Goal: Task Accomplishment & Management: Manage account settings

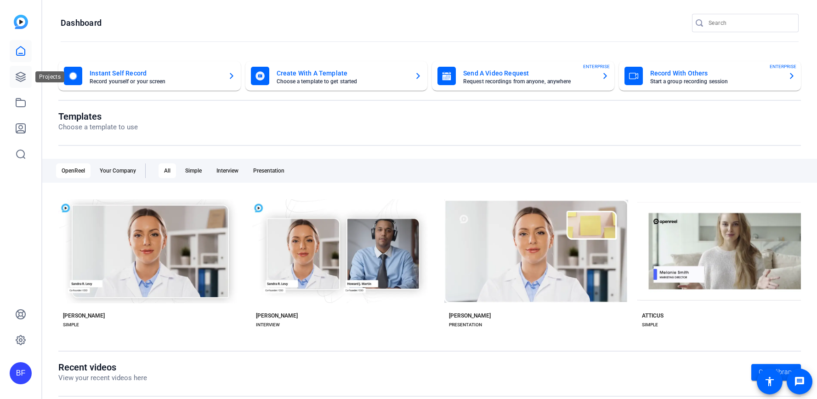
click at [26, 72] on link at bounding box center [21, 77] width 22 height 22
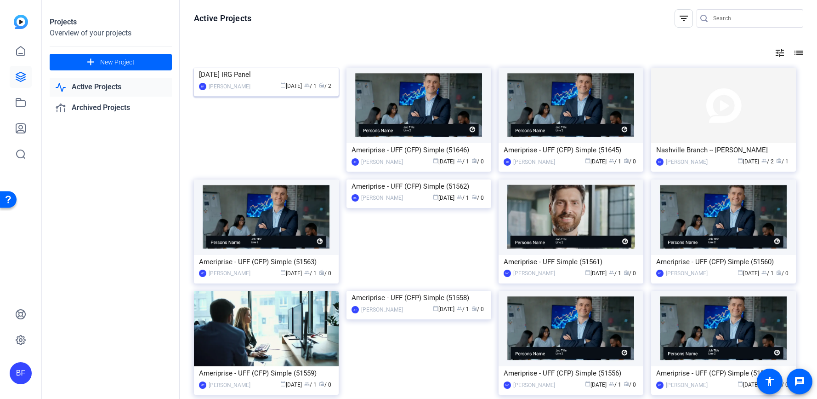
click at [249, 68] on img at bounding box center [266, 68] width 145 height 0
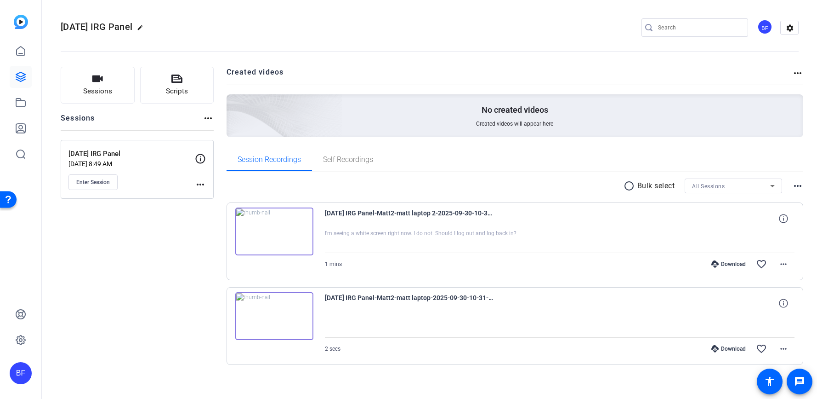
click at [193, 184] on div "Enter Session" at bounding box center [131, 182] width 126 height 16
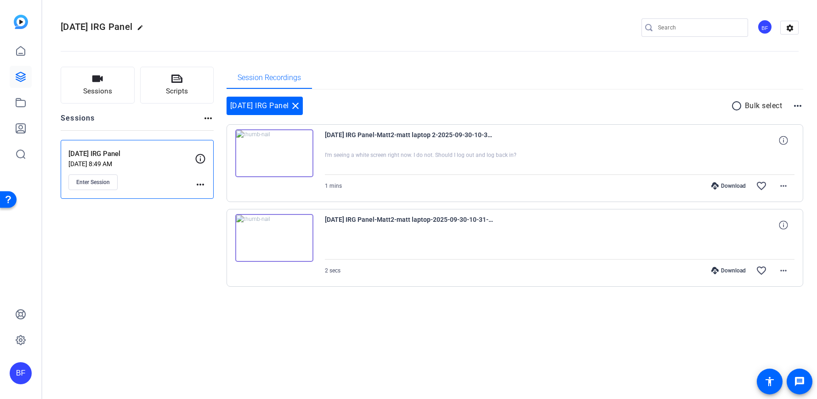
click at [196, 184] on mat-icon "more_horiz" at bounding box center [200, 184] width 11 height 11
click at [219, 197] on span "Edit Session" at bounding box center [223, 197] width 42 height 11
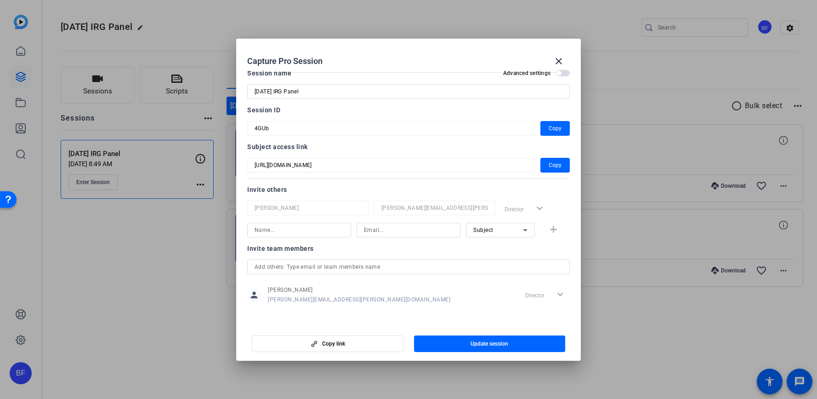
scroll to position [12, 0]
click at [365, 226] on input at bounding box center [408, 227] width 89 height 11
click at [307, 231] on input at bounding box center [299, 227] width 89 height 11
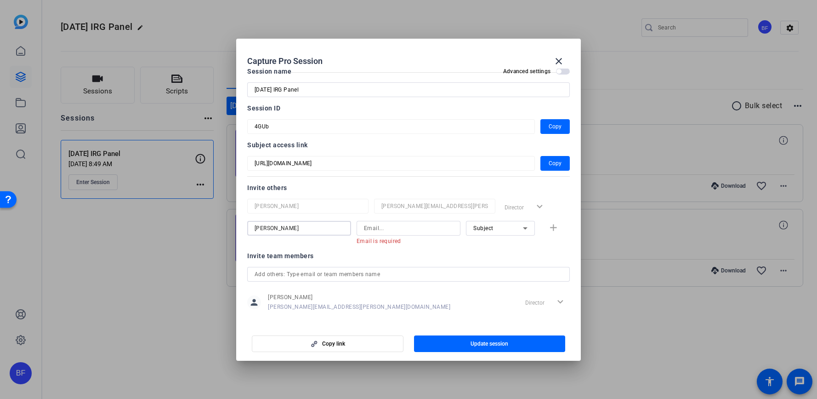
type input "[PERSON_NAME]"
type input "m"
type input "me"
click at [560, 60] on mat-icon "close" at bounding box center [558, 61] width 11 height 11
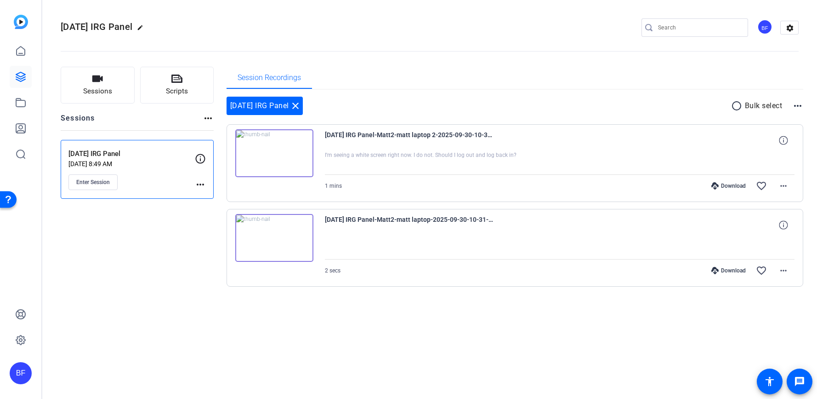
click at [198, 185] on mat-icon "more_horiz" at bounding box center [200, 184] width 11 height 11
click at [207, 191] on div "Edit Session Archive Session" at bounding box center [223, 204] width 57 height 28
click at [210, 194] on div "2025 Oct IRG Panel Sep 30, 2025 @ 8:49 AM Enter Session more_horiz" at bounding box center [137, 169] width 153 height 59
click at [205, 184] on mat-icon "more_horiz" at bounding box center [200, 184] width 11 height 11
click at [212, 196] on span "Edit Session" at bounding box center [223, 197] width 42 height 11
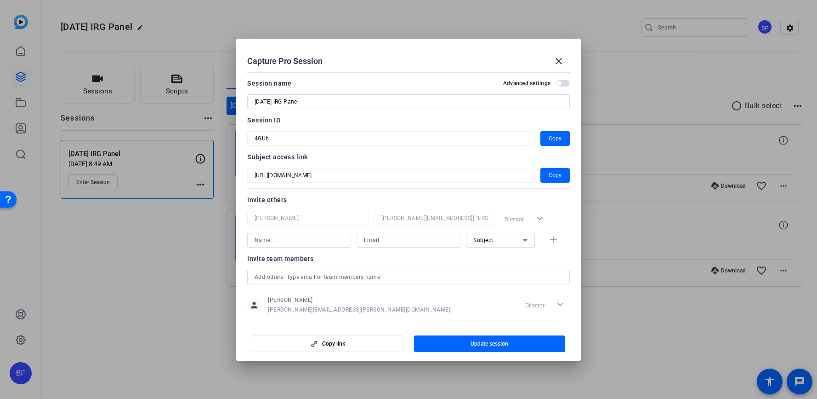
click at [382, 243] on input at bounding box center [408, 239] width 89 height 11
paste input "[PERSON_NAME][EMAIL_ADDRESS][PERSON_NAME][DOMAIN_NAME]"
type input "[PERSON_NAME][EMAIL_ADDRESS][PERSON_NAME][DOMAIN_NAME]"
click at [330, 241] on input at bounding box center [299, 239] width 89 height 11
type input "[PERSON_NAME]"
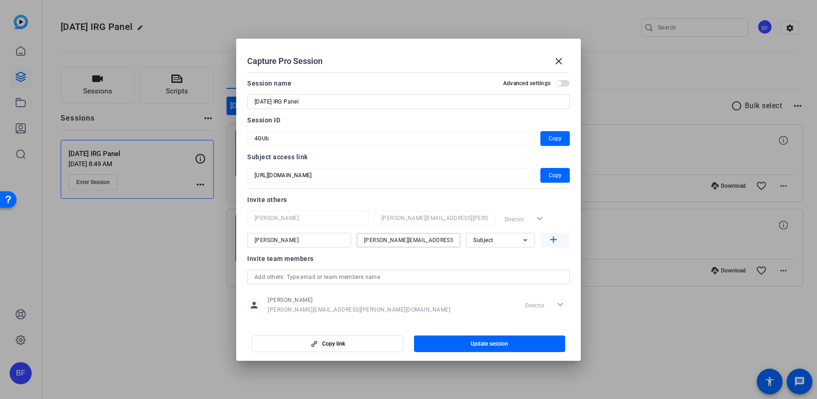
click at [548, 237] on mat-icon "add" at bounding box center [553, 239] width 11 height 11
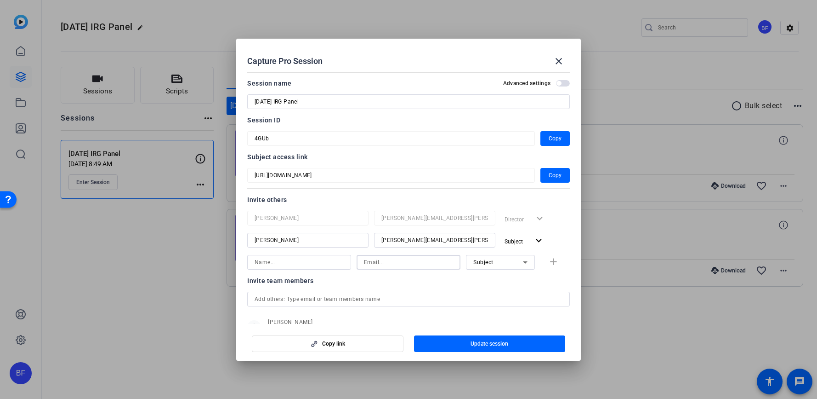
click at [446, 262] on input at bounding box center [408, 261] width 89 height 11
paste input "[EMAIL_ADDRESS][PERSON_NAME][DOMAIN_NAME]"
type input "[EMAIL_ADDRESS][PERSON_NAME][DOMAIN_NAME]"
click at [318, 262] on input at bounding box center [299, 261] width 89 height 11
type input "Mark"
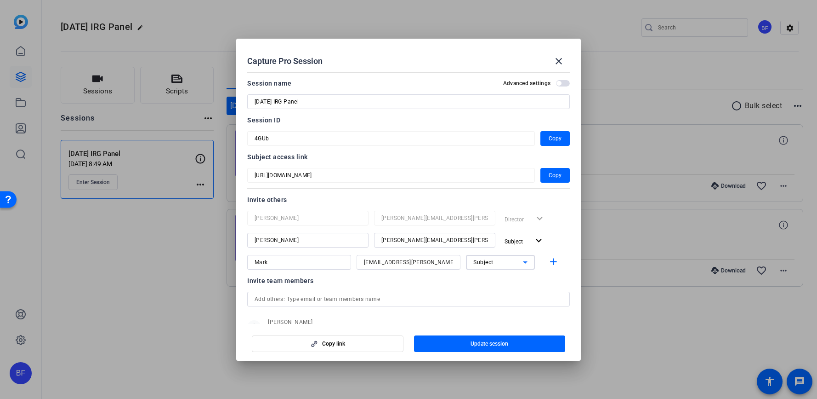
click at [525, 263] on icon at bounding box center [525, 261] width 11 height 11
click at [510, 289] on mat-option "Watcher" at bounding box center [495, 295] width 69 height 15
click at [520, 263] on icon at bounding box center [525, 261] width 11 height 11
click at [513, 276] on mat-option "Collaborator" at bounding box center [495, 280] width 69 height 15
click at [548, 262] on mat-icon "add" at bounding box center [553, 261] width 11 height 11
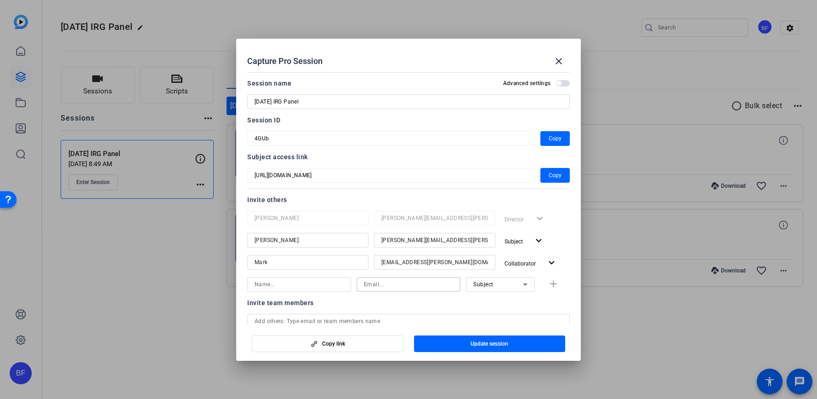
click at [433, 283] on input at bounding box center [408, 284] width 89 height 11
paste input "[PERSON_NAME][EMAIL_ADDRESS][PERSON_NAME][DOMAIN_NAME]"
type input "[PERSON_NAME][EMAIL_ADDRESS][PERSON_NAME][DOMAIN_NAME]"
click at [295, 288] on input at bounding box center [299, 284] width 89 height 11
type input "[PERSON_NAME]"
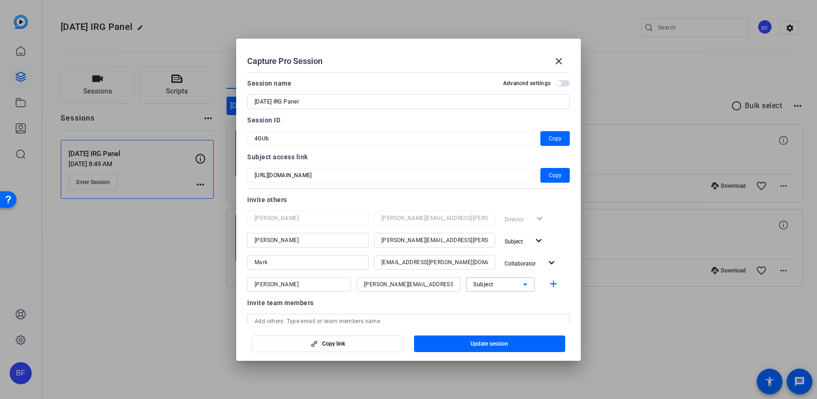
click at [513, 283] on div "Subject" at bounding box center [498, 283] width 50 height 11
click at [504, 302] on mat-option "Collaborator" at bounding box center [495, 302] width 69 height 15
click at [548, 285] on mat-icon "add" at bounding box center [553, 283] width 11 height 11
click at [325, 306] on input at bounding box center [299, 306] width 89 height 11
click at [419, 304] on input at bounding box center [408, 306] width 89 height 11
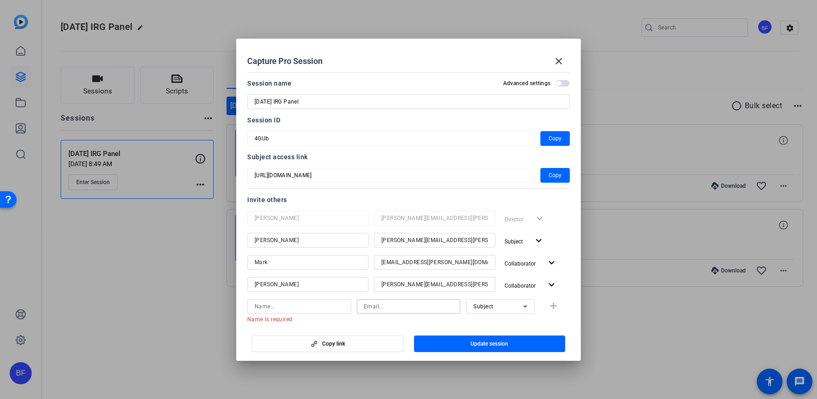
paste input "[PERSON_NAME][EMAIL_ADDRESS][PERSON_NAME][DOMAIN_NAME]"
type input "[PERSON_NAME][EMAIL_ADDRESS][PERSON_NAME][DOMAIN_NAME]"
click at [310, 307] on input at bounding box center [299, 306] width 89 height 11
type input "[PERSON_NAME]"
click at [473, 306] on span "Subject" at bounding box center [483, 306] width 20 height 6
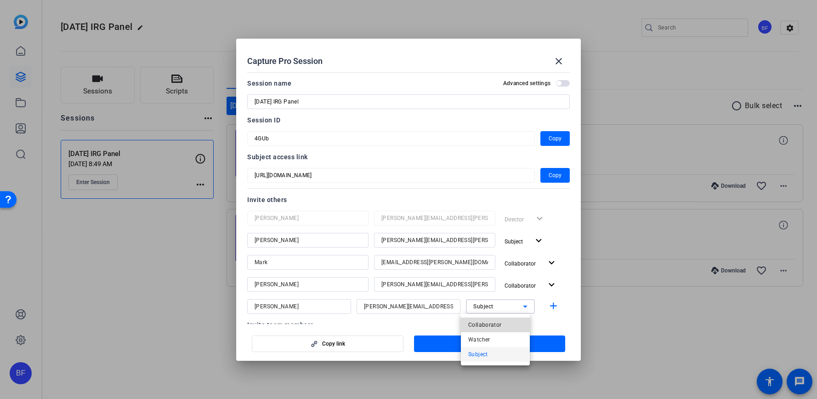
click at [482, 322] on span "Collaborator" at bounding box center [485, 324] width 34 height 11
click at [548, 306] on mat-icon "add" at bounding box center [553, 305] width 11 height 11
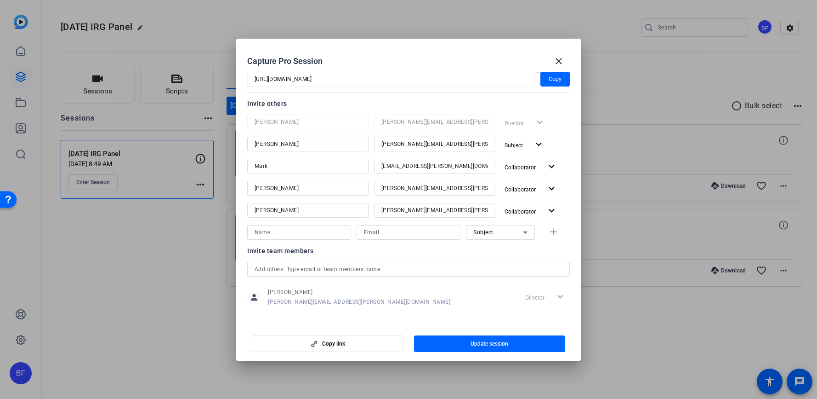
scroll to position [100, 0]
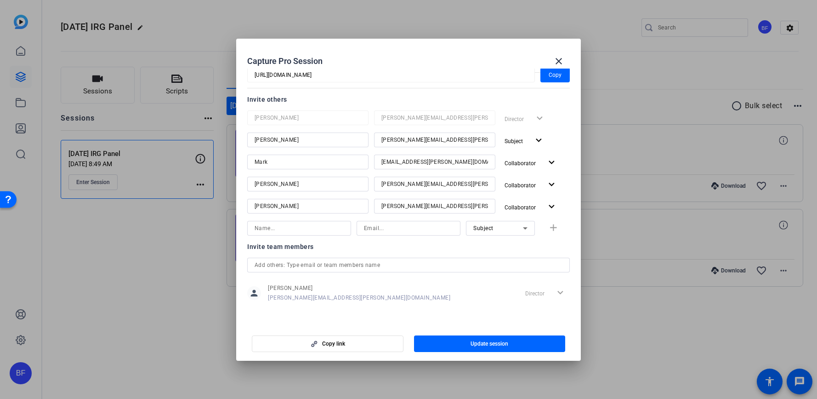
click at [317, 227] on input at bounding box center [299, 227] width 89 height 11
type input "[PERSON_NAME]"
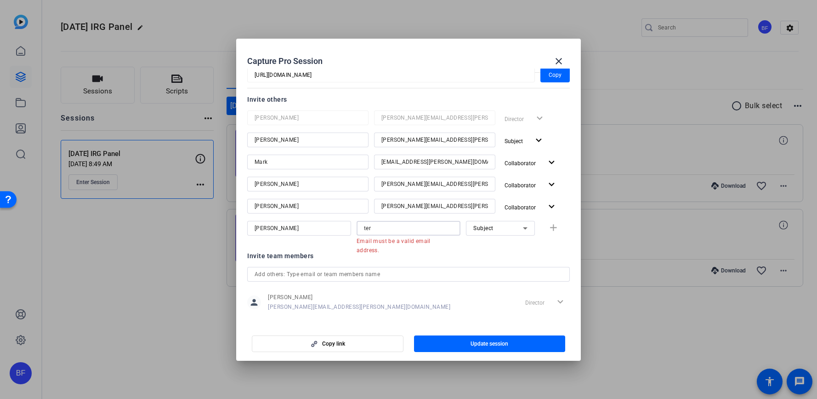
click at [422, 230] on input "ter" at bounding box center [408, 227] width 89 height 11
click at [422, 229] on input "ter" at bounding box center [408, 227] width 89 height 11
paste input "i.x.sele@ampf.com"
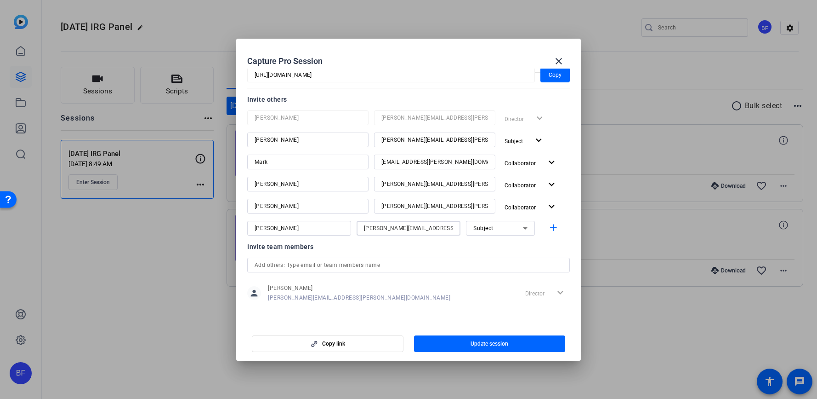
type input "[PERSON_NAME][EMAIL_ADDRESS][PERSON_NAME][DOMAIN_NAME]"
click at [520, 228] on icon at bounding box center [525, 227] width 11 height 11
click at [512, 242] on mat-option "Collaborator" at bounding box center [495, 246] width 69 height 15
click at [548, 228] on mat-icon "add" at bounding box center [553, 227] width 11 height 11
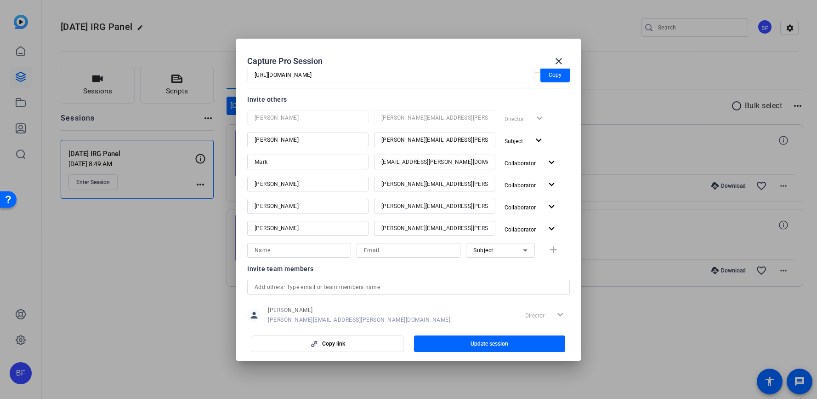
click at [419, 247] on input at bounding box center [408, 250] width 89 height 11
paste input "[PERSON_NAME][EMAIL_ADDRESS][PERSON_NAME][DOMAIN_NAME]"
type input "[PERSON_NAME][EMAIL_ADDRESS][PERSON_NAME][DOMAIN_NAME]"
click at [324, 251] on input at bounding box center [299, 250] width 89 height 11
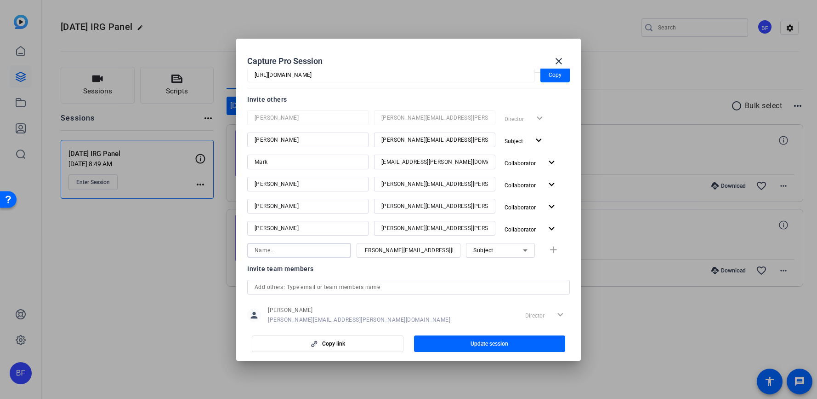
scroll to position [0, 0]
type input "[PERSON_NAME]"
click at [548, 244] on mat-icon "add" at bounding box center [553, 249] width 11 height 11
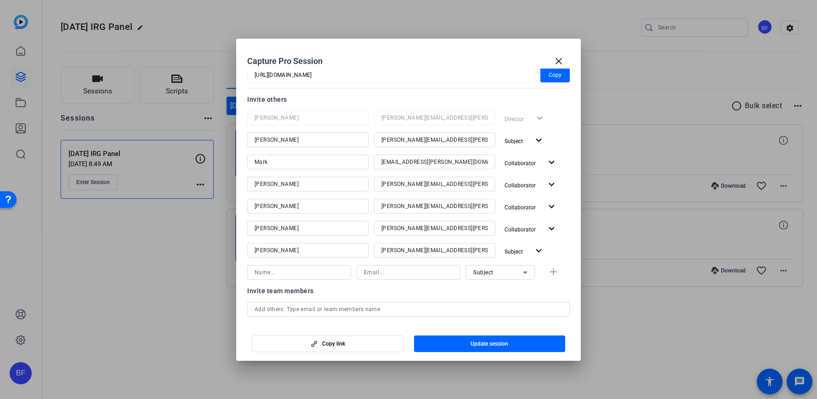
click at [310, 274] on input at bounding box center [299, 272] width 89 height 11
type input "Support"
type input "[EMAIL_ADDRESS][DOMAIN_NAME]"
click at [488, 275] on span "Subject" at bounding box center [483, 272] width 20 height 6
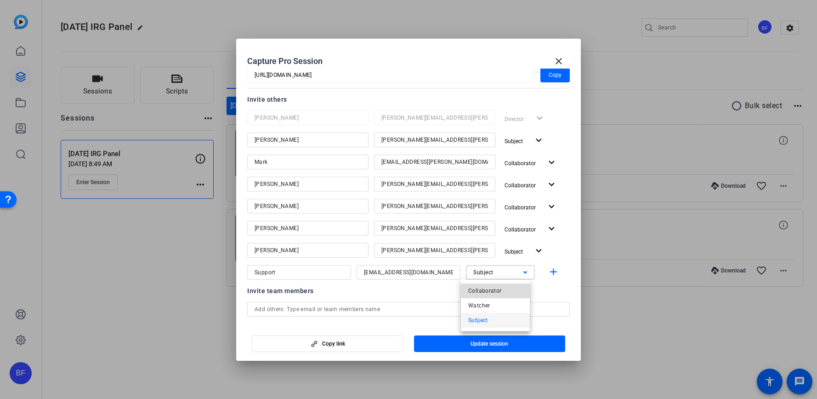
click at [490, 290] on span "Collaborator" at bounding box center [485, 290] width 34 height 11
click at [541, 274] on span "button" at bounding box center [555, 272] width 29 height 22
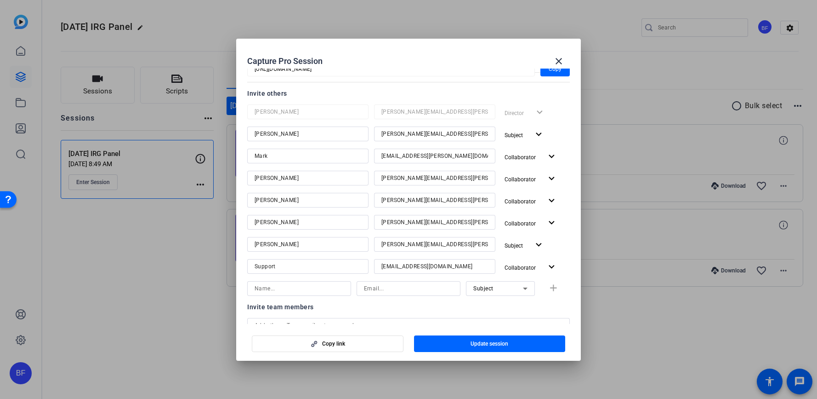
scroll to position [109, 0]
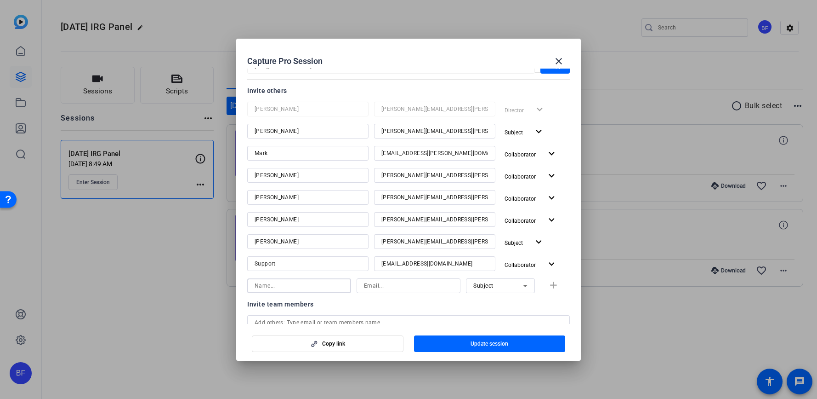
click at [294, 280] on input at bounding box center [299, 285] width 89 height 11
type input "Matt"
type input "a"
type input "matthew@addedelement.com"
click at [524, 285] on icon at bounding box center [525, 285] width 11 height 11
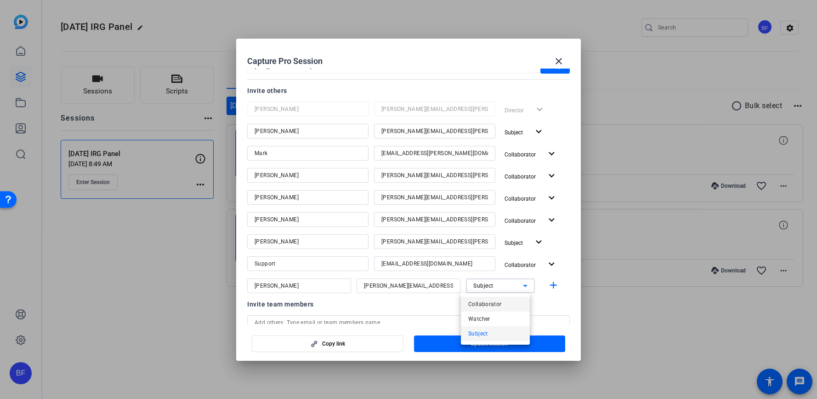
click at [508, 303] on mat-option "Collaborator" at bounding box center [495, 303] width 69 height 15
click at [541, 288] on span "button" at bounding box center [555, 285] width 29 height 22
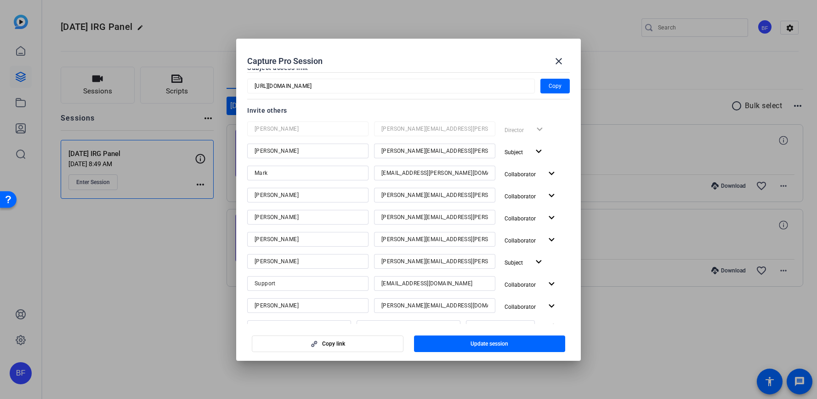
scroll to position [86, 0]
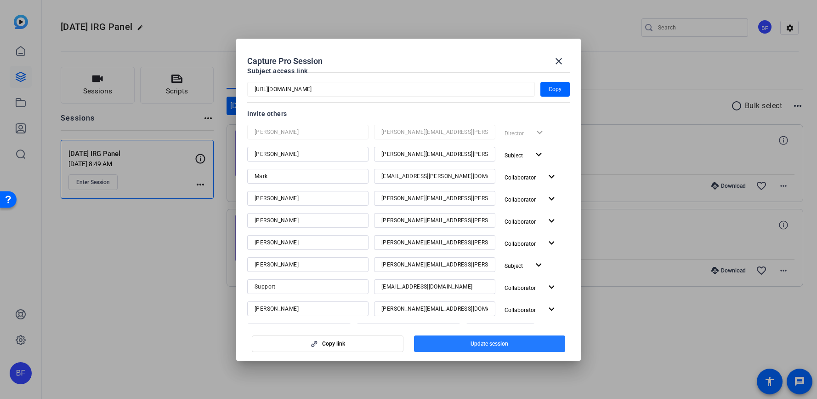
click at [487, 345] on span "Update session" at bounding box center [490, 343] width 38 height 7
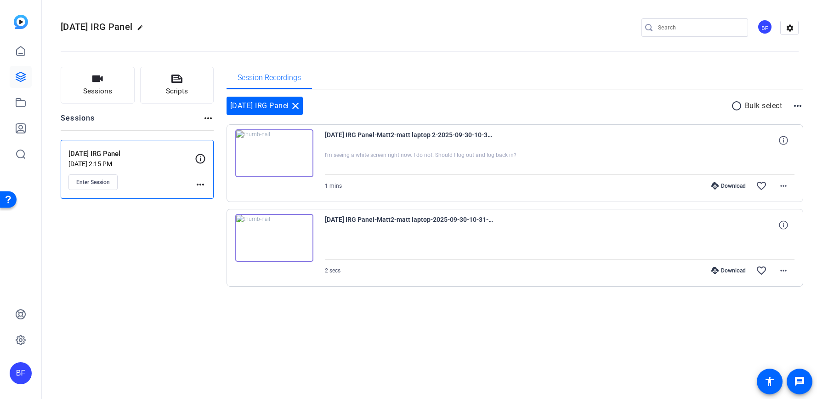
click at [198, 184] on mat-icon "more_horiz" at bounding box center [200, 184] width 11 height 11
click at [212, 194] on span "Edit Session" at bounding box center [223, 197] width 42 height 11
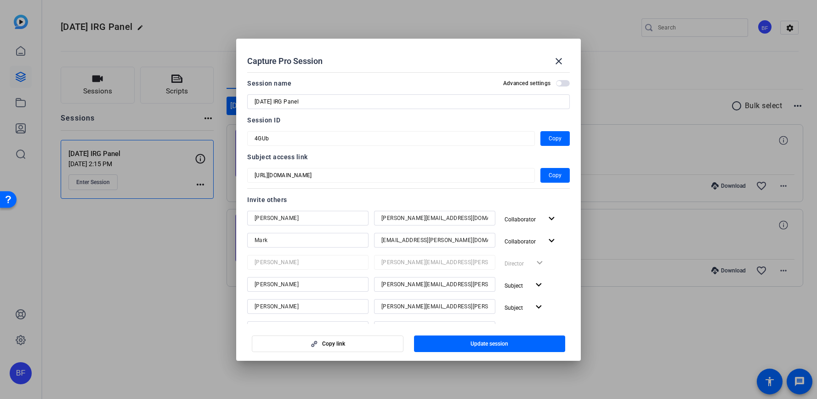
click at [561, 83] on span "button" at bounding box center [563, 83] width 14 height 6
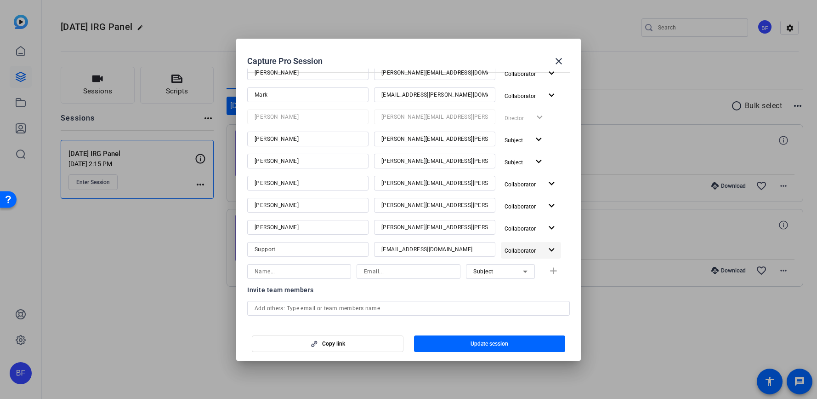
scroll to position [231, 0]
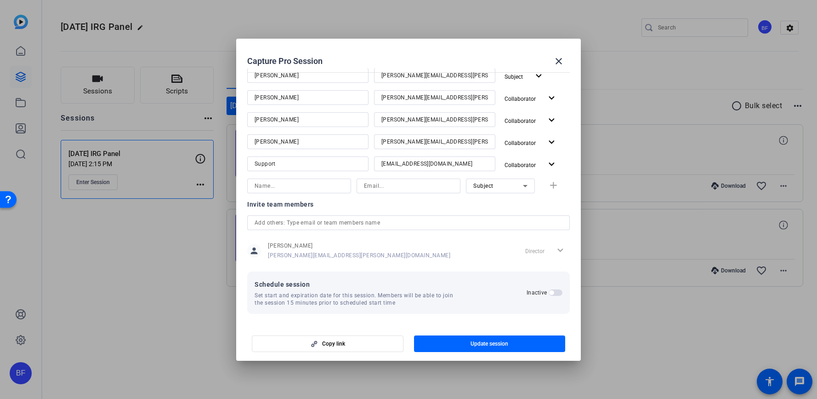
click at [549, 295] on span "button" at bounding box center [556, 292] width 14 height 6
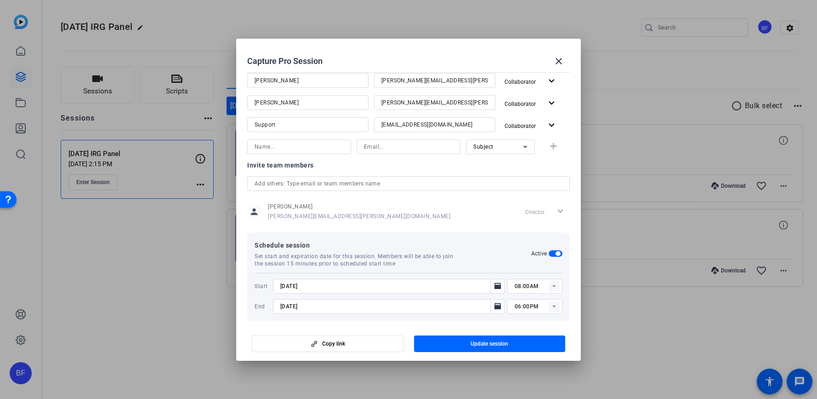
scroll to position [277, 0]
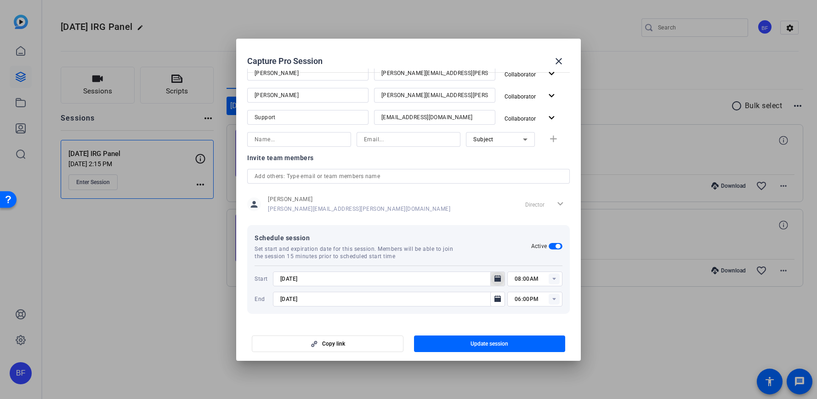
click at [494, 280] on icon "Open calendar" at bounding box center [497, 278] width 7 height 11
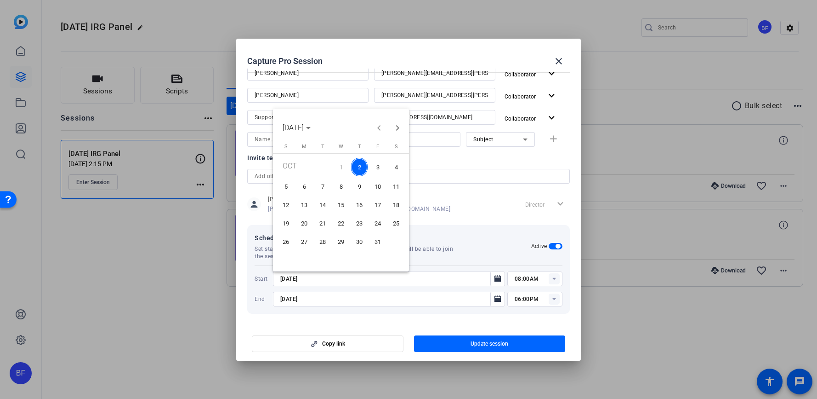
click at [324, 190] on span "7" at bounding box center [322, 186] width 17 height 17
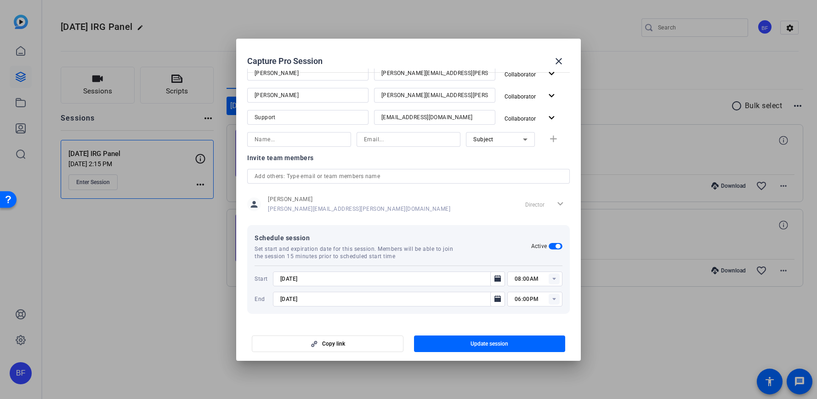
type input "10/7/2025"
click at [549, 282] on rect at bounding box center [554, 278] width 11 height 11
click at [533, 217] on mat-option "03:00PM" at bounding box center [529, 214] width 55 height 15
type input "03:00PM"
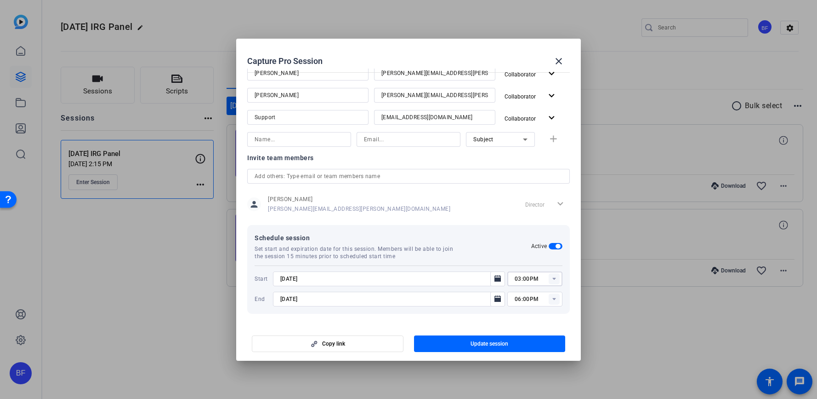
click at [549, 300] on rect at bounding box center [554, 298] width 11 height 11
click at [525, 180] on span "04:00PM" at bounding box center [522, 177] width 24 height 11
type input "04:00PM"
click at [553, 278] on icon at bounding box center [554, 278] width 3 height 2
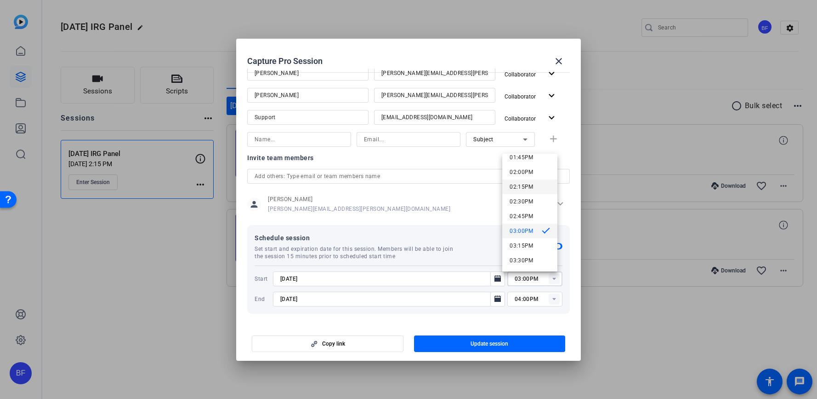
scroll to position [796, 0]
click at [528, 179] on span "01:45PM" at bounding box center [522, 177] width 24 height 6
type input "01:45PM"
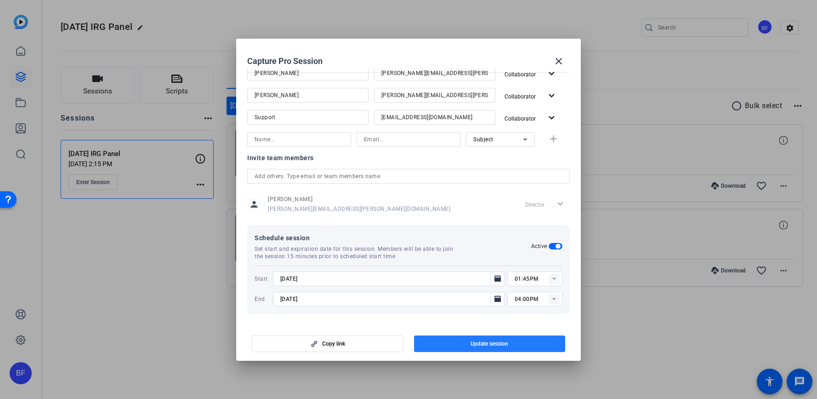
click at [545, 341] on span "button" at bounding box center [490, 343] width 152 height 22
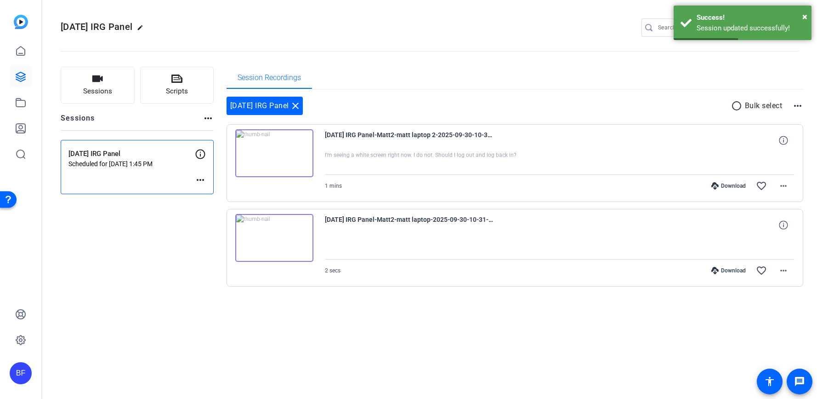
click at [200, 178] on mat-icon "more_horiz" at bounding box center [200, 179] width 11 height 11
click at [237, 195] on span "Edit Session" at bounding box center [223, 193] width 42 height 11
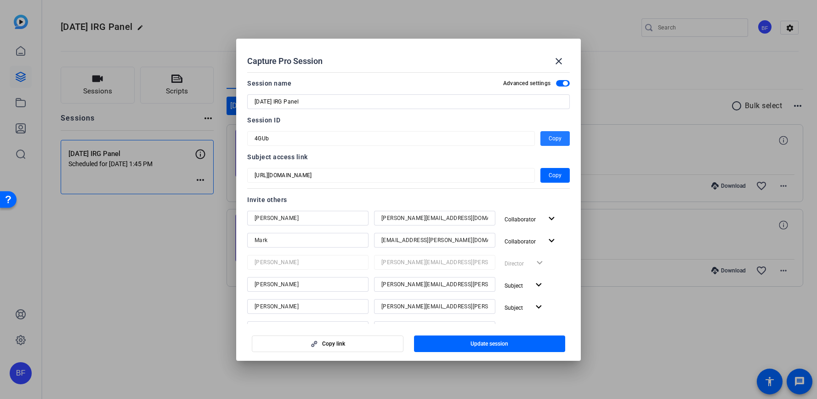
click at [550, 137] on span "Copy" at bounding box center [555, 138] width 13 height 11
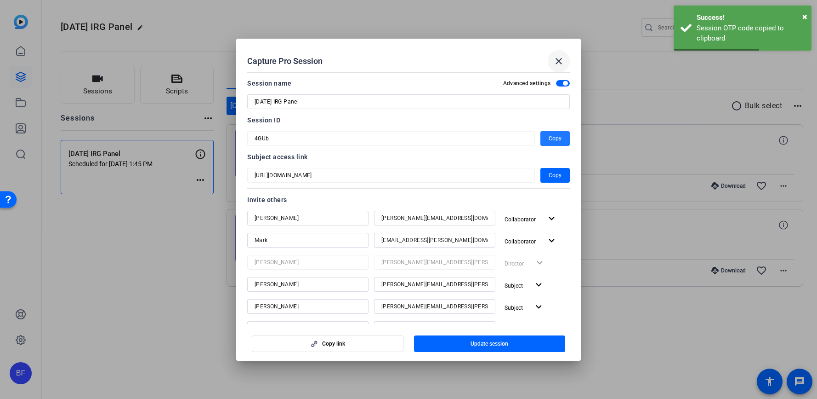
click at [563, 57] on mat-icon "close" at bounding box center [558, 61] width 11 height 11
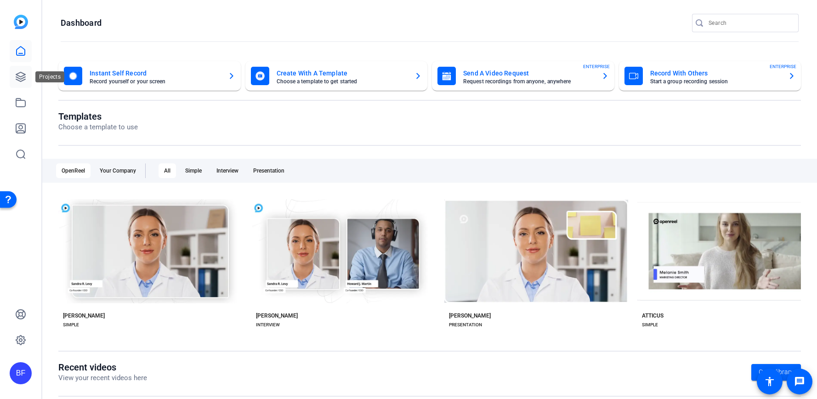
click at [23, 76] on icon at bounding box center [20, 76] width 11 height 11
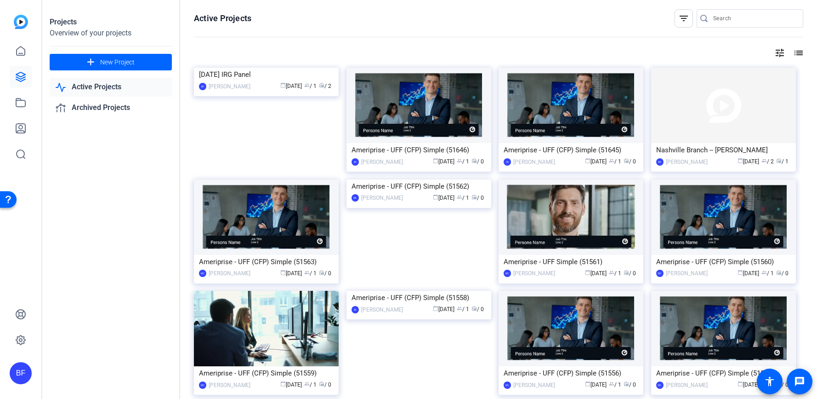
click at [718, 23] on input "Search" at bounding box center [754, 18] width 83 height 11
type input "panel"
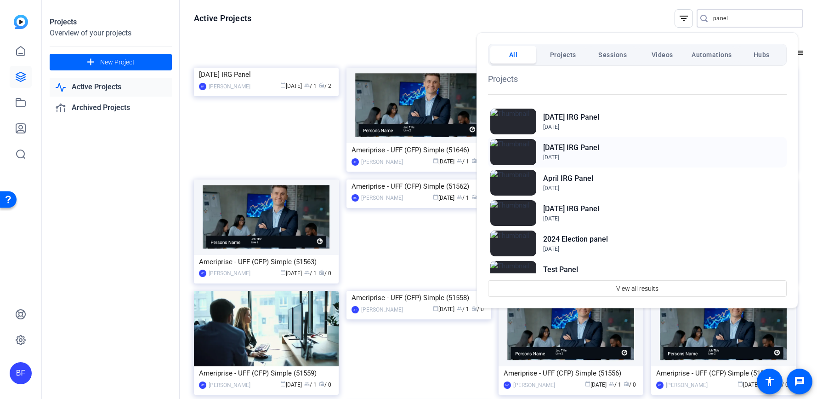
click at [597, 148] on h2 "[DATE] IRG Panel" at bounding box center [571, 147] width 56 height 11
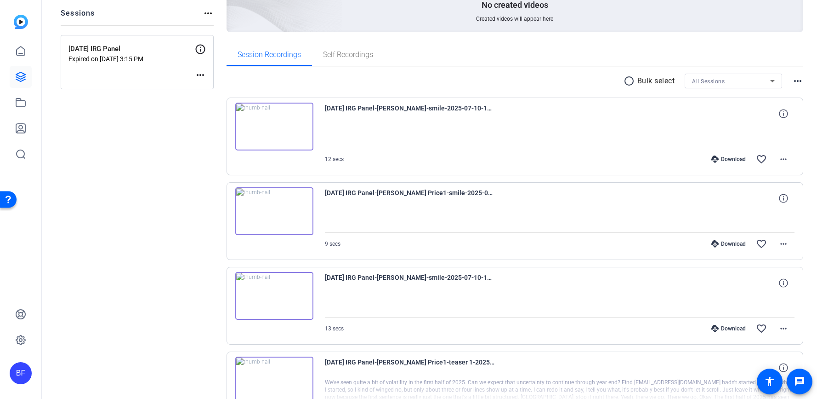
scroll to position [81, 0]
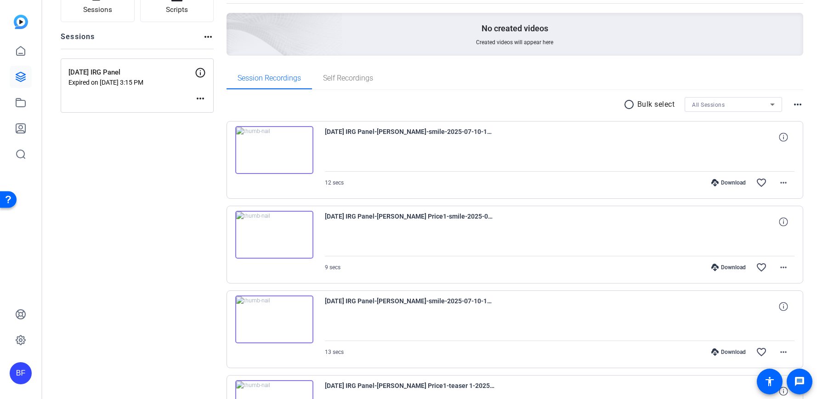
click at [203, 102] on mat-icon "more_horiz" at bounding box center [200, 98] width 11 height 11
click at [210, 111] on span "Edit Session" at bounding box center [223, 112] width 42 height 11
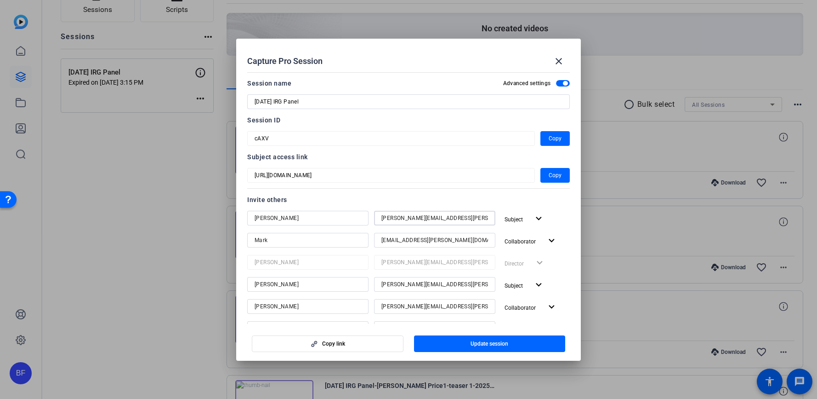
click at [420, 218] on input "[PERSON_NAME][EMAIL_ADDRESS][PERSON_NAME][DOMAIN_NAME]" at bounding box center [435, 217] width 107 height 11
click at [398, 238] on input "[EMAIL_ADDRESS][PERSON_NAME][DOMAIN_NAME]" at bounding box center [435, 239] width 107 height 11
click at [397, 238] on input "[EMAIL_ADDRESS][PERSON_NAME][DOMAIN_NAME]" at bounding box center [435, 239] width 107 height 11
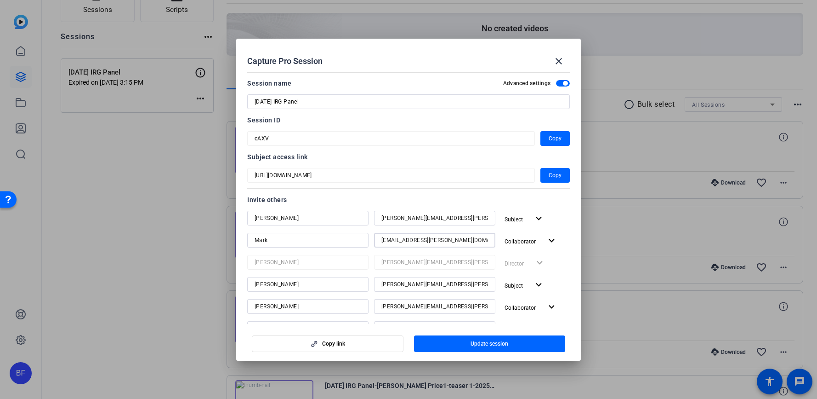
click at [397, 238] on input "[EMAIL_ADDRESS][PERSON_NAME][DOMAIN_NAME]" at bounding box center [435, 239] width 107 height 11
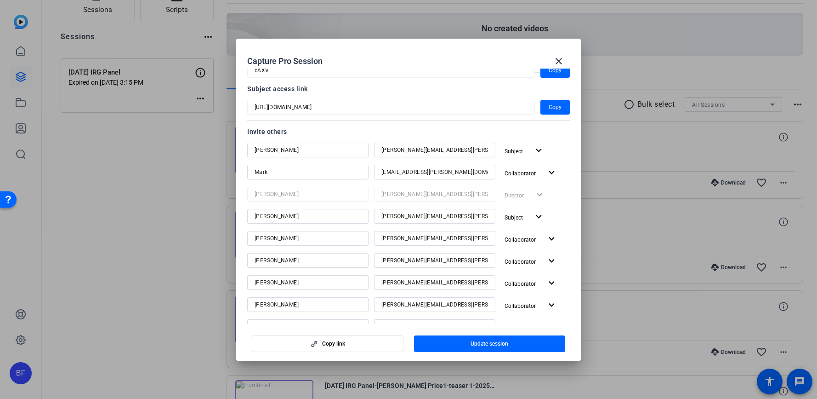
scroll to position [69, 0]
click at [427, 236] on input "[PERSON_NAME][EMAIL_ADDRESS][PERSON_NAME][DOMAIN_NAME]" at bounding box center [435, 236] width 107 height 11
click at [426, 237] on input "[PERSON_NAME][EMAIL_ADDRESS][PERSON_NAME][DOMAIN_NAME]" at bounding box center [435, 236] width 107 height 11
click at [394, 256] on input "[PERSON_NAME][EMAIL_ADDRESS][PERSON_NAME][DOMAIN_NAME]" at bounding box center [435, 258] width 107 height 11
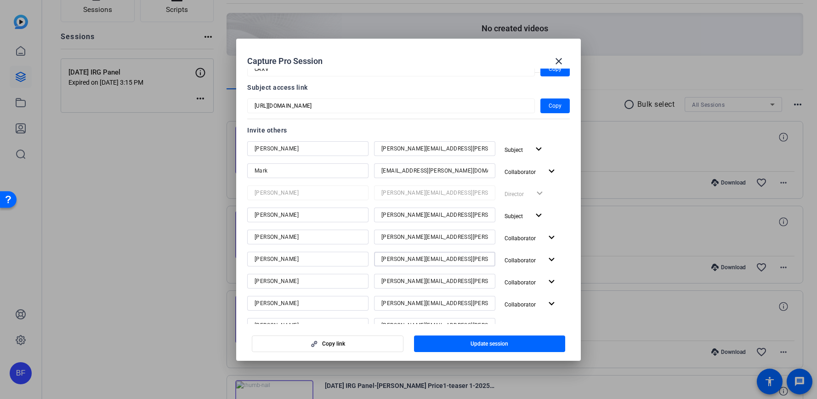
click at [394, 256] on input "[PERSON_NAME][EMAIL_ADDRESS][PERSON_NAME][DOMAIN_NAME]" at bounding box center [435, 258] width 107 height 11
click at [396, 278] on input "[PERSON_NAME][EMAIL_ADDRESS][PERSON_NAME][DOMAIN_NAME]" at bounding box center [435, 280] width 107 height 11
drag, startPoint x: 411, startPoint y: 304, endPoint x: 370, endPoint y: 305, distance: 41.4
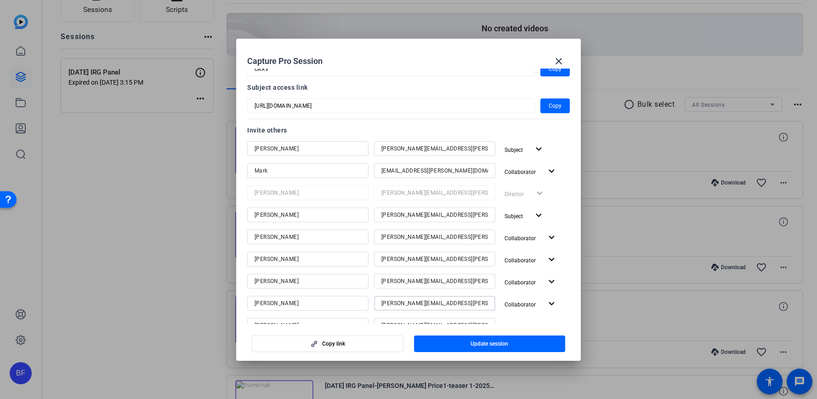
click at [370, 305] on div "[PERSON_NAME] [PERSON_NAME][EMAIL_ADDRESS][PERSON_NAME][DOMAIN_NAME] Collaborat…" at bounding box center [408, 304] width 323 height 17
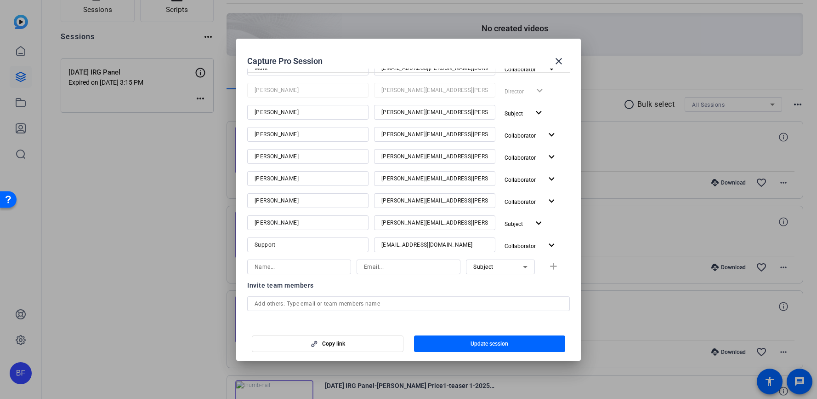
scroll to position [201, 0]
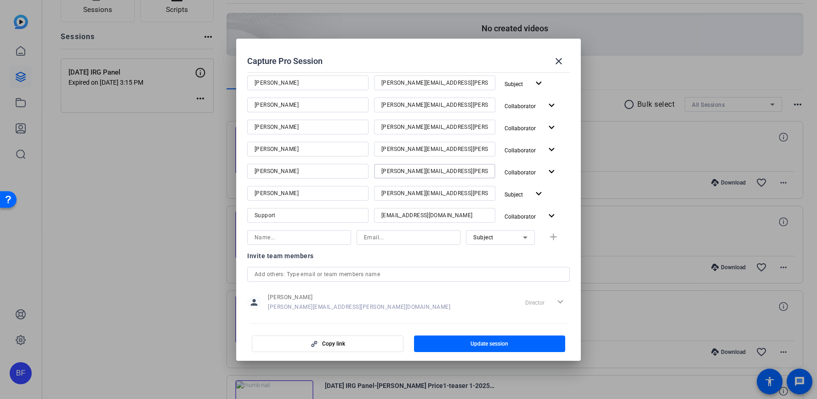
click at [393, 195] on input "[PERSON_NAME][EMAIL_ADDRESS][PERSON_NAME][DOMAIN_NAME]" at bounding box center [435, 193] width 107 height 11
